Goal: Task Accomplishment & Management: Use online tool/utility

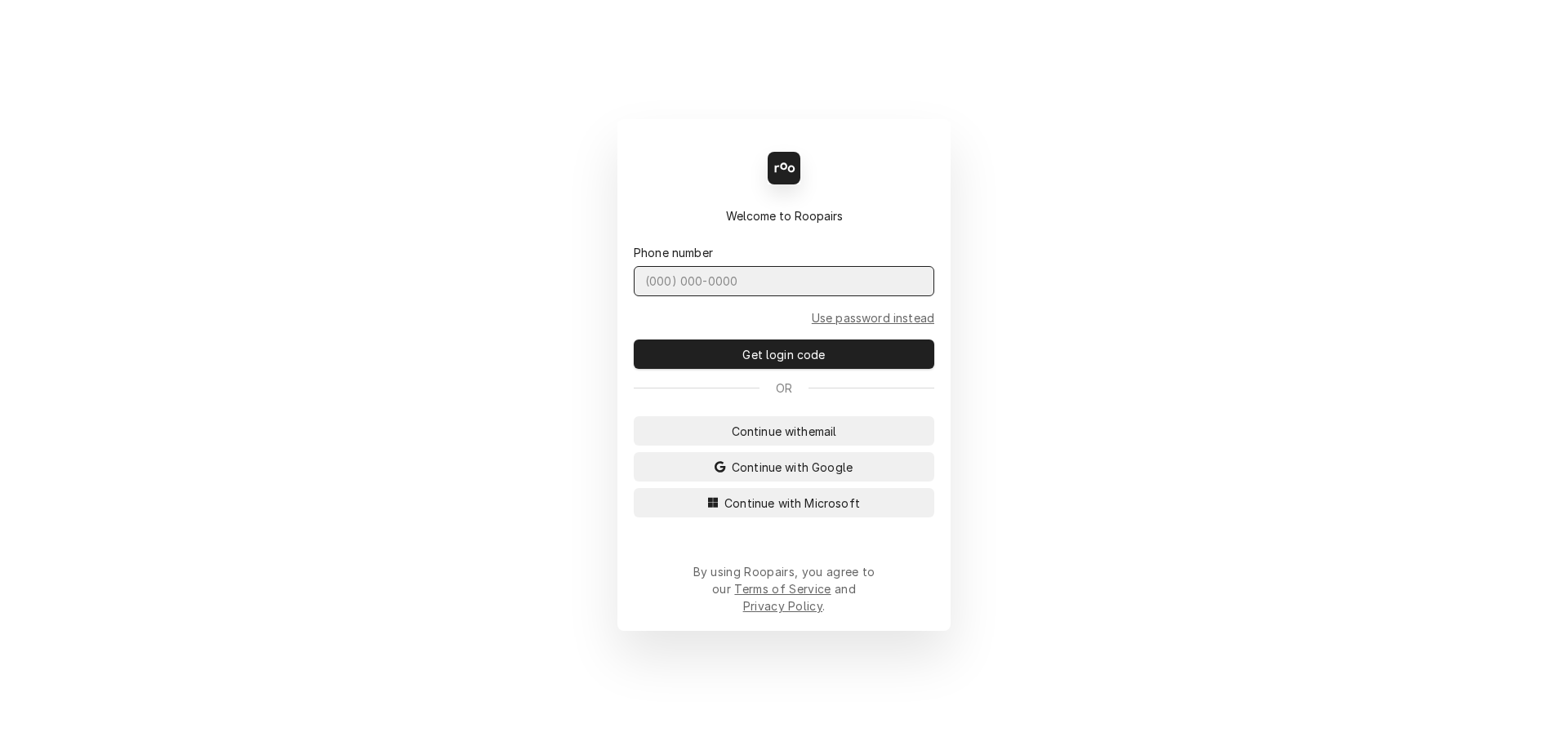
click at [685, 294] on input "Dynamic Content Wrapper" at bounding box center [784, 282] width 300 height 30
type input "[PHONE_NUMBER]"
click at [634, 340] on button "Get login code" at bounding box center [784, 354] width 300 height 30
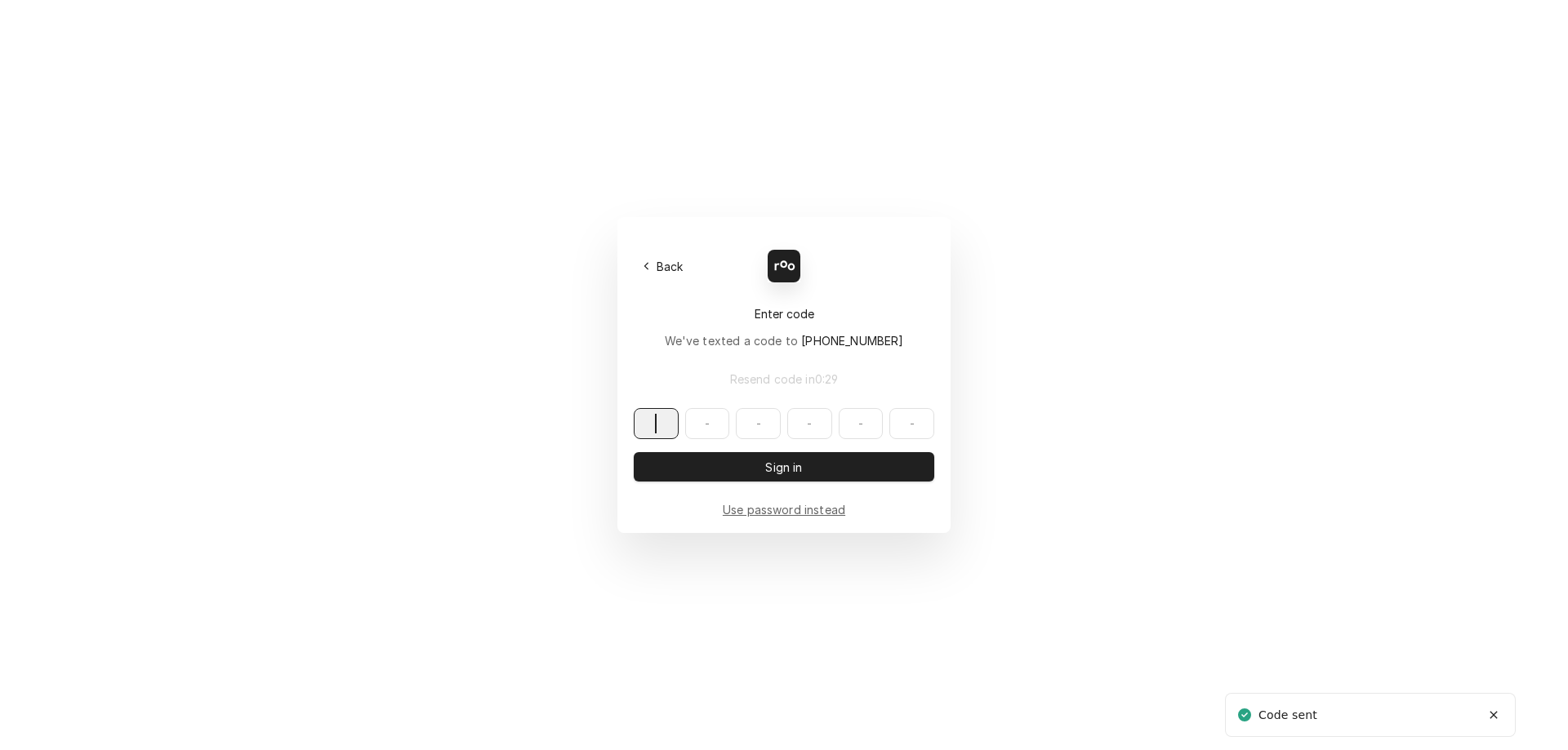
click at [661, 431] on input "Dynamic Content Wrapper" at bounding box center [784, 424] width 300 height 31
click at [668, 419] on input "Dynamic Content Wrapper" at bounding box center [784, 424] width 300 height 31
type input "098419"
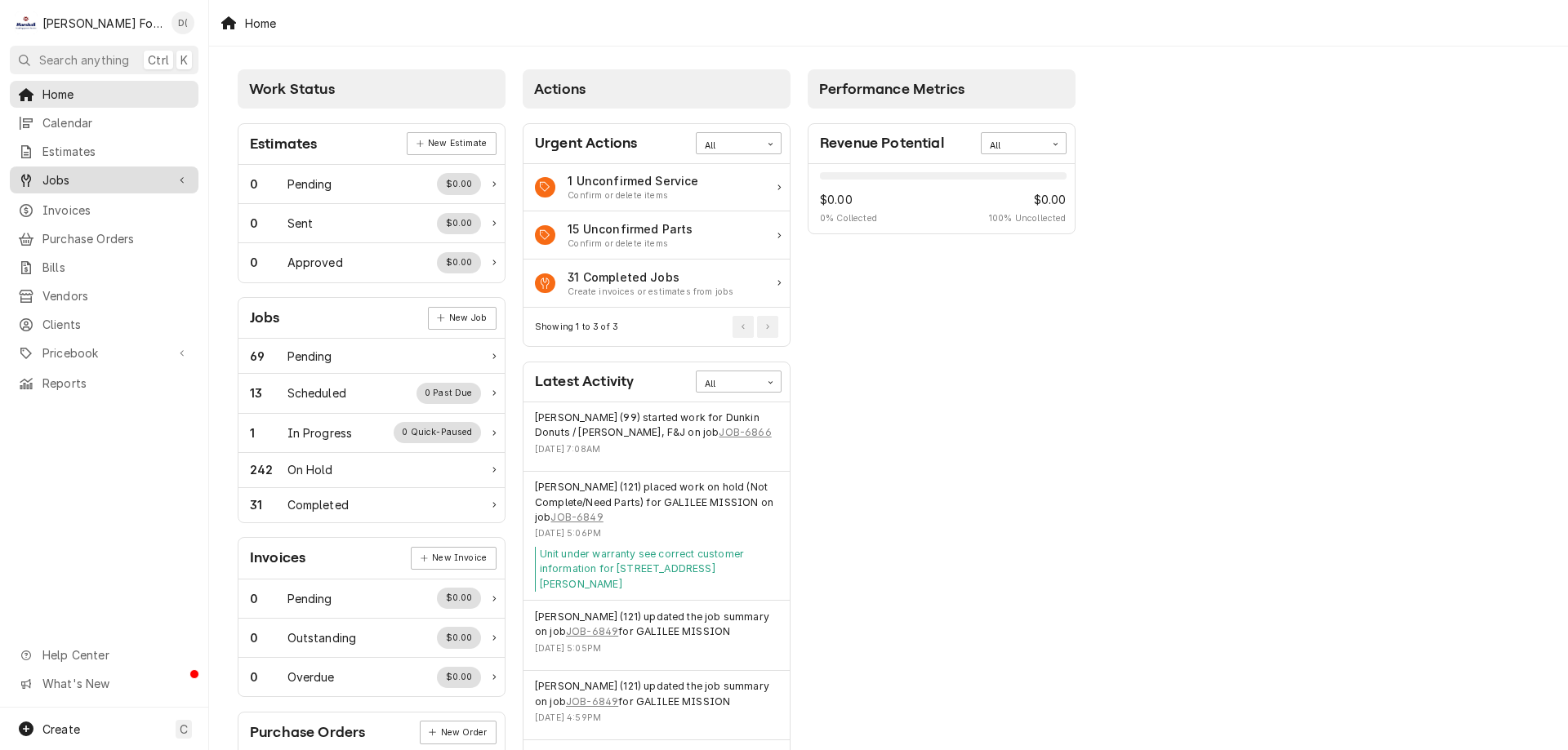
click at [68, 177] on span "Jobs" at bounding box center [104, 180] width 123 height 17
